Goal: Navigation & Orientation: Find specific page/section

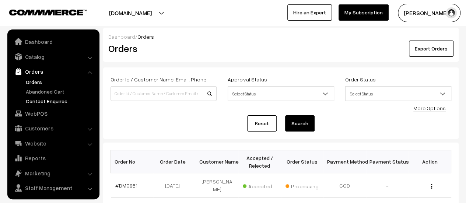
scroll to position [17, 0]
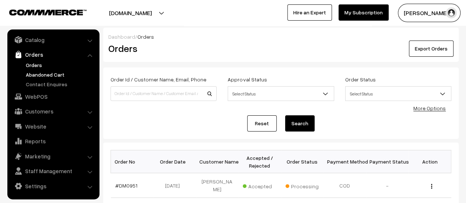
click at [35, 73] on link "Abandoned Cart" at bounding box center [60, 75] width 73 height 8
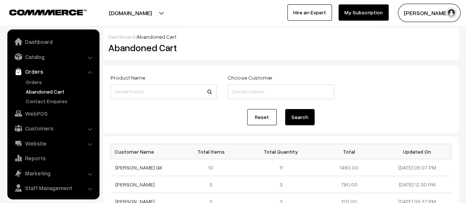
scroll to position [17, 0]
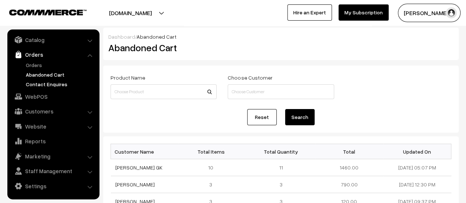
click at [44, 84] on link "Contact Enquires" at bounding box center [60, 84] width 73 height 8
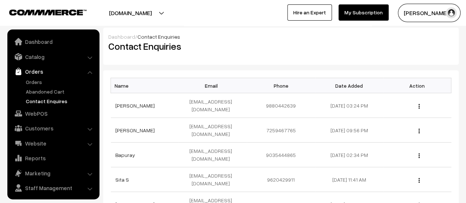
scroll to position [17, 0]
